Goal: Information Seeking & Learning: Check status

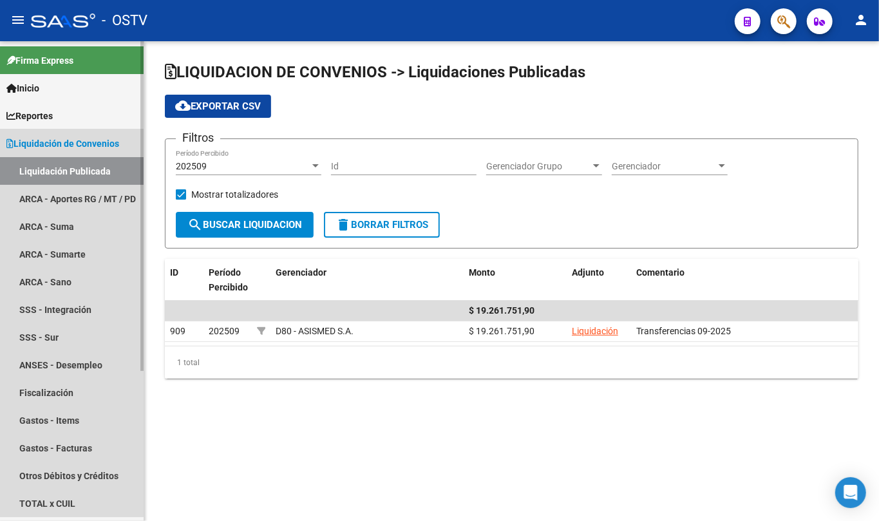
click at [65, 147] on span "Liquidación de Convenios" at bounding box center [62, 144] width 113 height 14
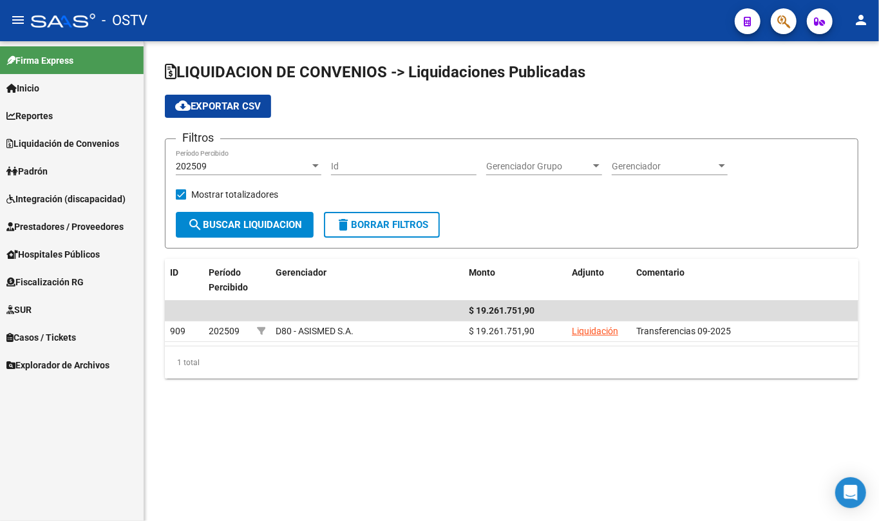
click at [48, 173] on span "Padrón" at bounding box center [26, 171] width 41 height 14
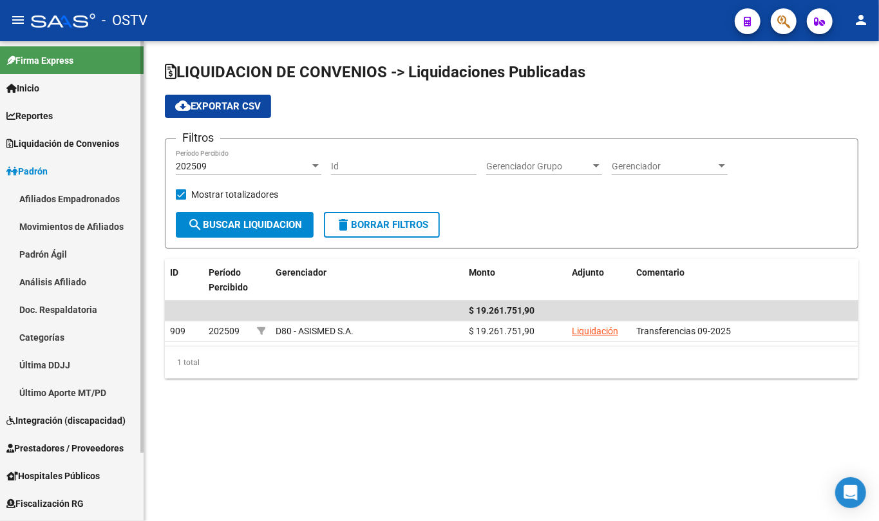
click at [59, 249] on link "Padrón Ágil" at bounding box center [72, 254] width 144 height 28
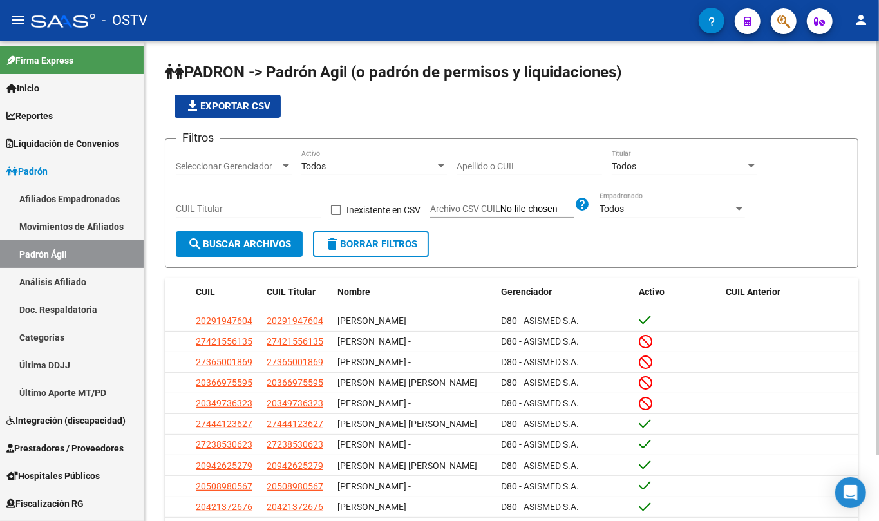
click at [490, 164] on input "Apellido o CUIL" at bounding box center [530, 166] width 146 height 11
paste input "41146882"
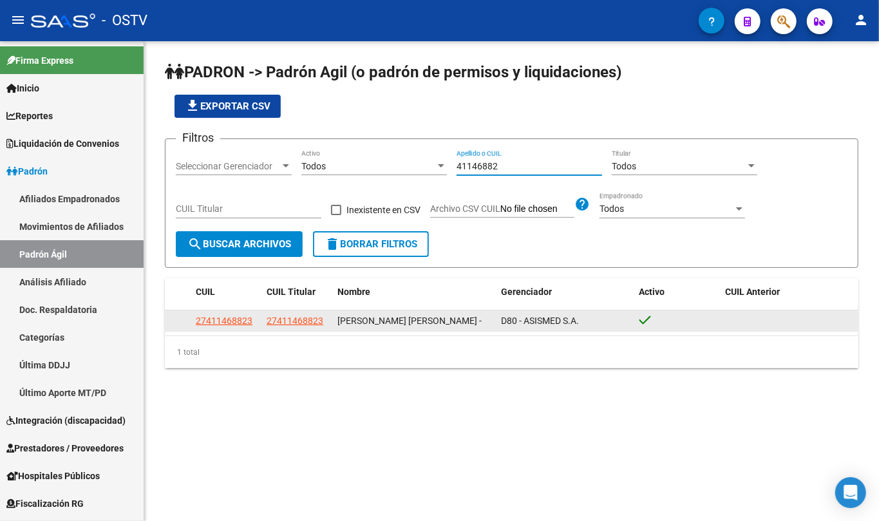
type input "41146882"
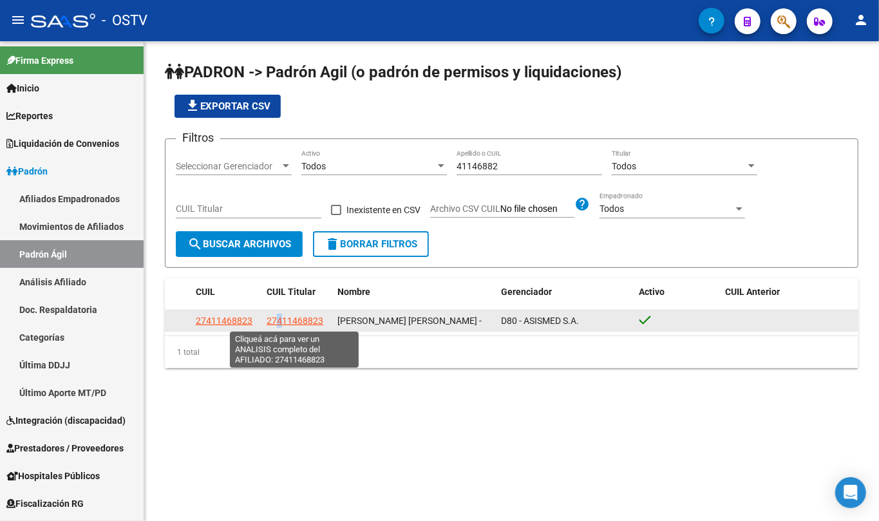
click at [279, 322] on span "27411468823" at bounding box center [295, 321] width 57 height 10
copy span "4"
